Goal: Task Accomplishment & Management: Use online tool/utility

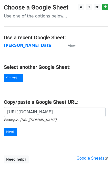
click at [12, 133] on input "Next" at bounding box center [10, 132] width 13 height 8
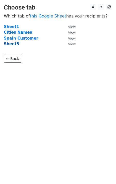
click at [6, 45] on strong "Sheet5" at bounding box center [11, 44] width 15 height 5
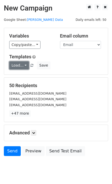
drag, startPoint x: 14, startPoint y: 68, endPoint x: 18, endPoint y: 74, distance: 7.5
click at [14, 69] on link "Load..." at bounding box center [19, 65] width 20 height 8
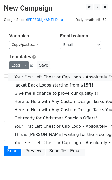
click at [21, 76] on link "Your First Left Chest or Cap Logo – Absolutely Free" at bounding box center [69, 77] width 123 height 8
